Goal: Find specific page/section: Locate a particular part of the current website

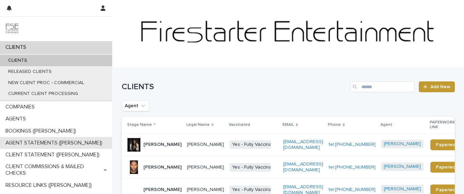
click at [55, 142] on p "AGENT STATEMENTS ([PERSON_NAME])" at bounding box center [55, 143] width 105 height 6
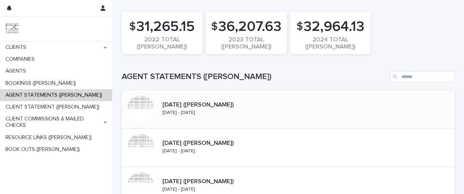
click at [221, 107] on p "[DATE] ([PERSON_NAME])" at bounding box center [214, 105] width 104 height 7
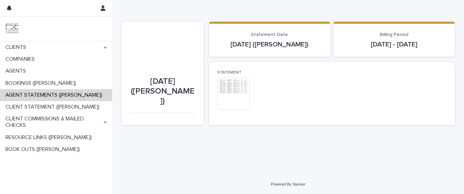
click at [239, 104] on img at bounding box center [233, 94] width 33 height 33
